Goal: Check status

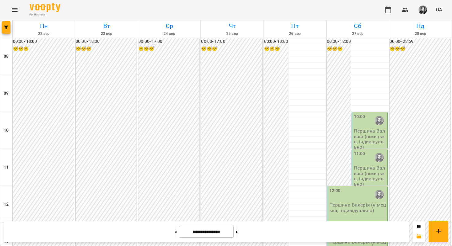
scroll to position [374, 0]
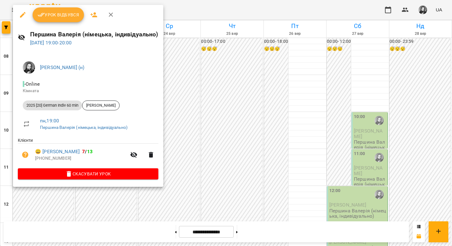
click at [202, 78] on div at bounding box center [226, 123] width 452 height 246
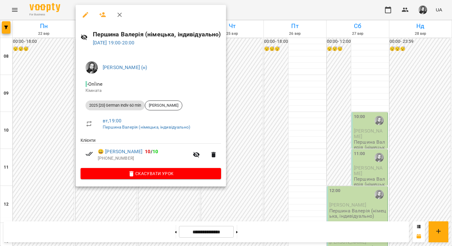
click at [262, 61] on div at bounding box center [226, 123] width 452 height 246
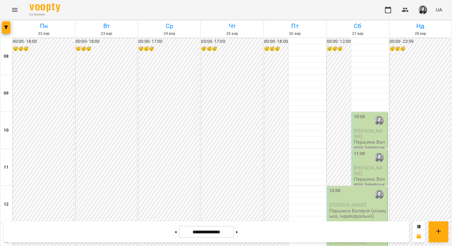
scroll to position [317, 0]
